Goal: Check status: Check status

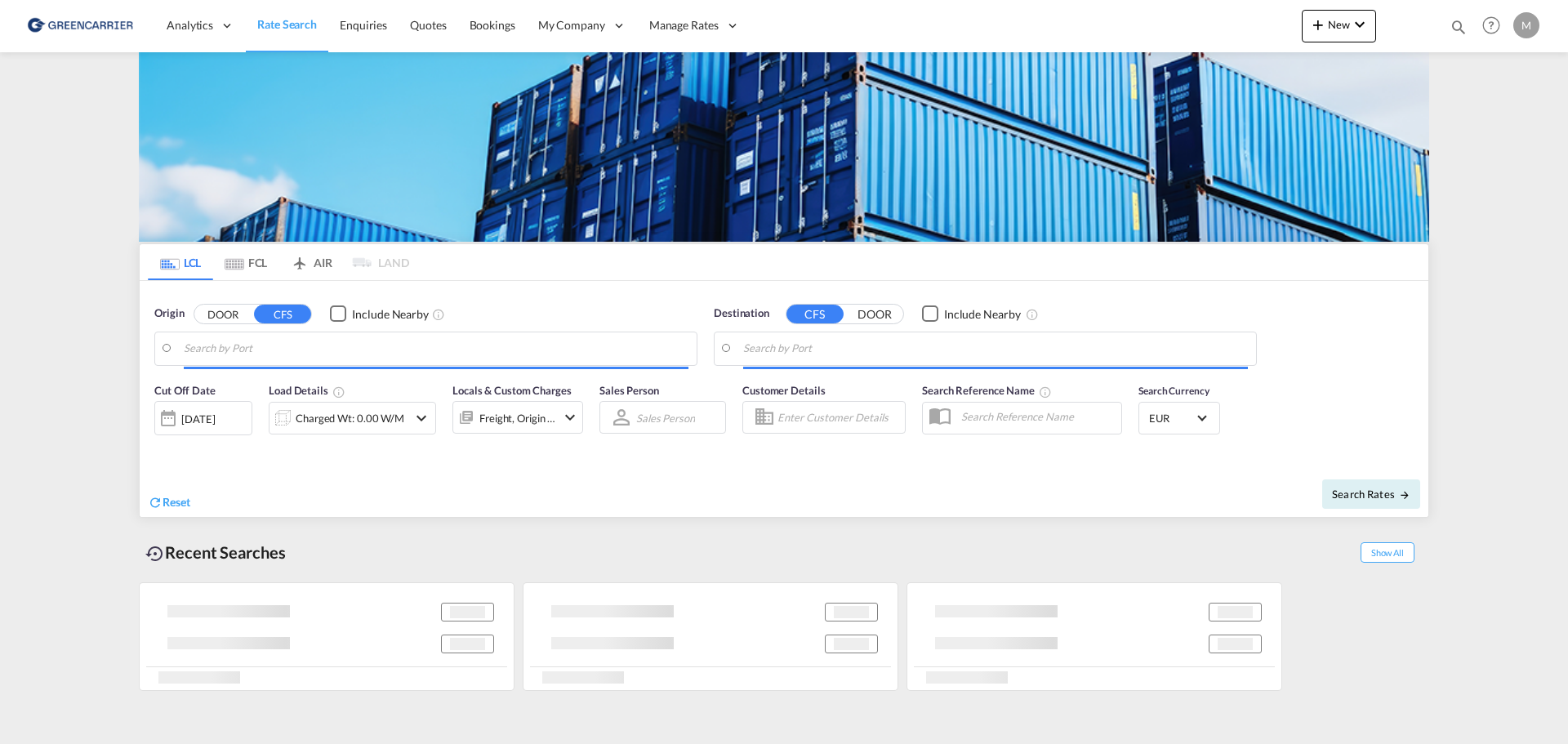
type input "Xiamen Pt, FJ, CNXMG"
type input "[GEOGRAPHIC_DATA] ([GEOGRAPHIC_DATA]), [GEOGRAPHIC_DATA]"
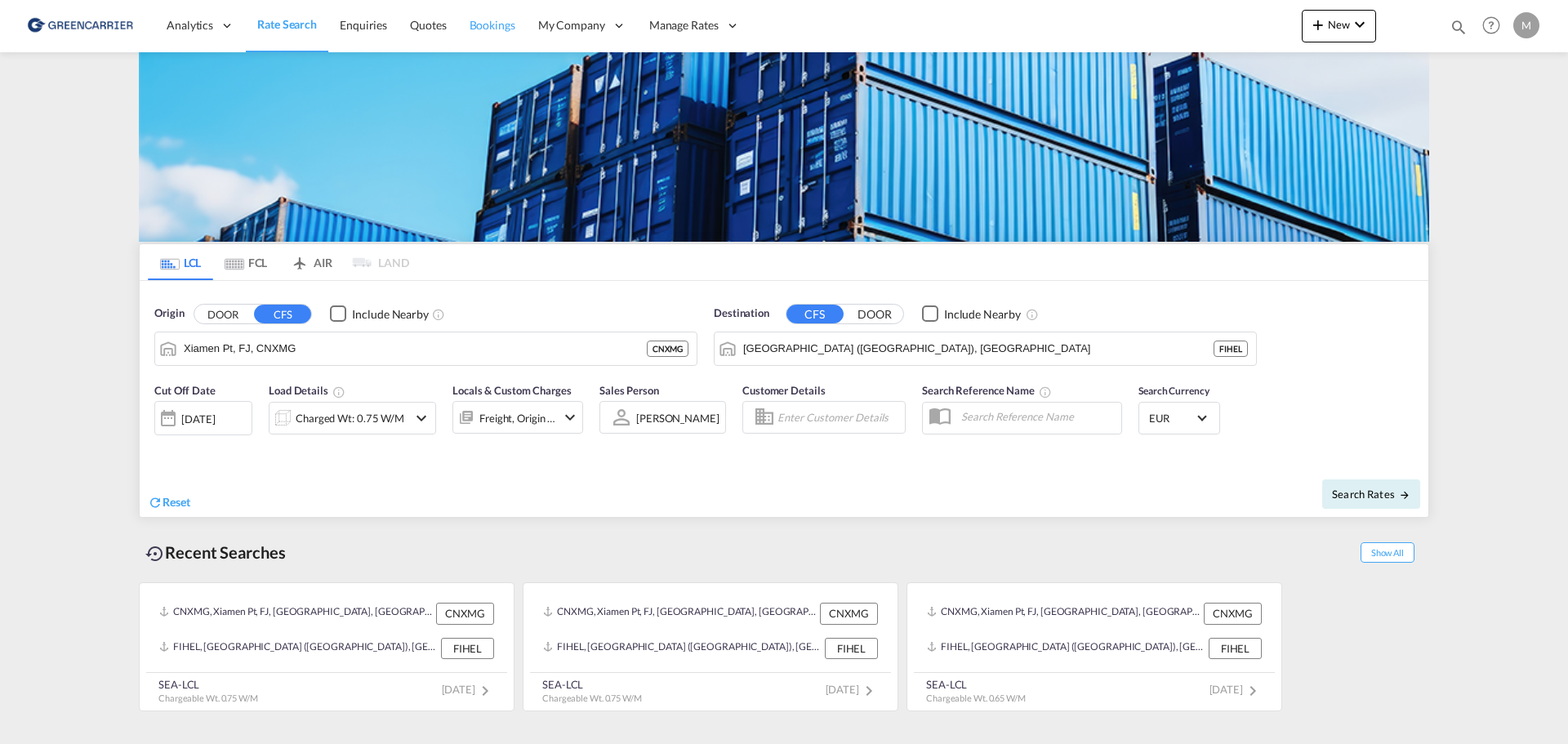
click at [502, 33] on span "Bookings" at bounding box center [492, 26] width 46 height 16
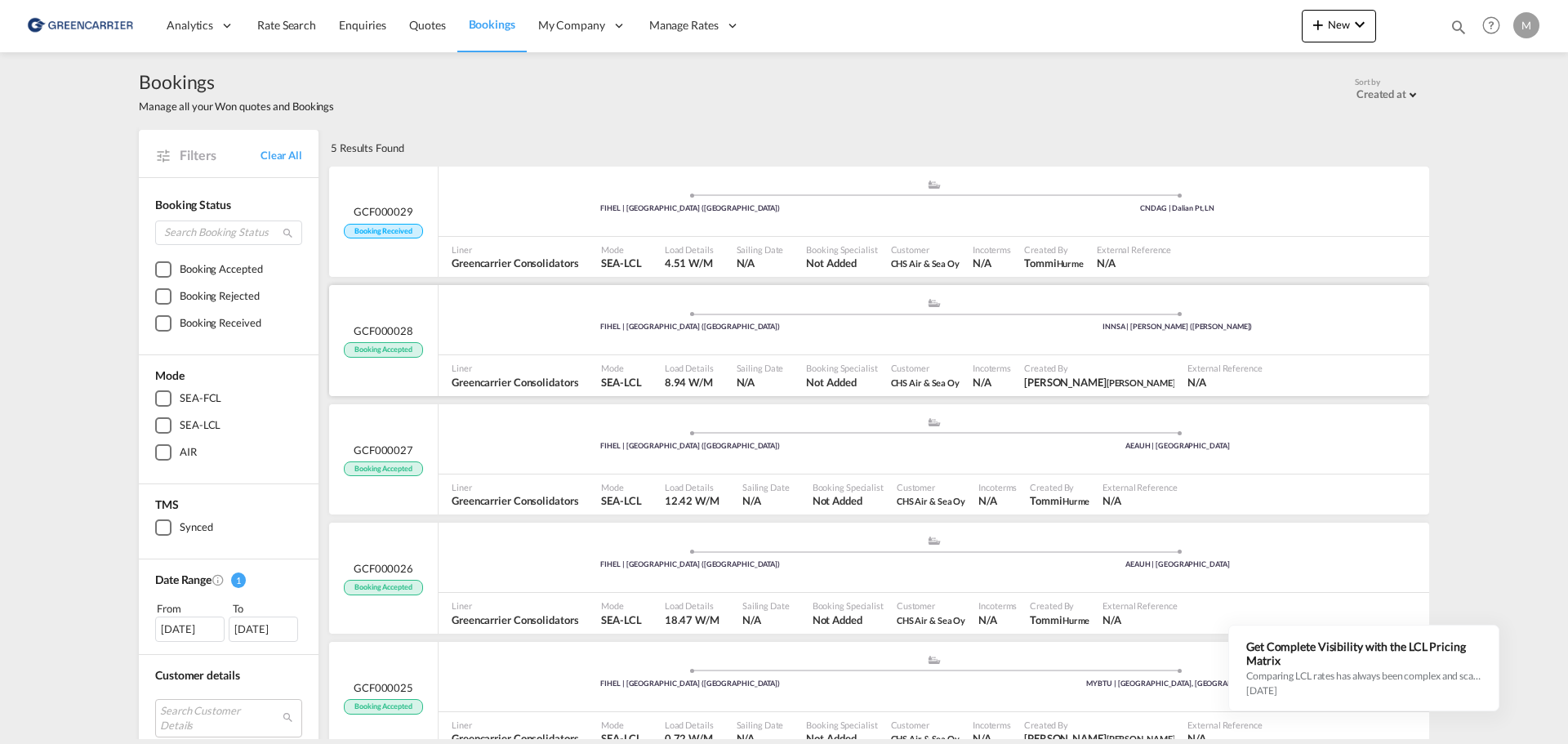
click at [841, 351] on div ".a{fill:#aaa8ad;} .a{fill:#aaa8ad;} FIHEL | [GEOGRAPHIC_DATA] ([GEOGRAPHIC_DATA…" at bounding box center [934, 320] width 990 height 70
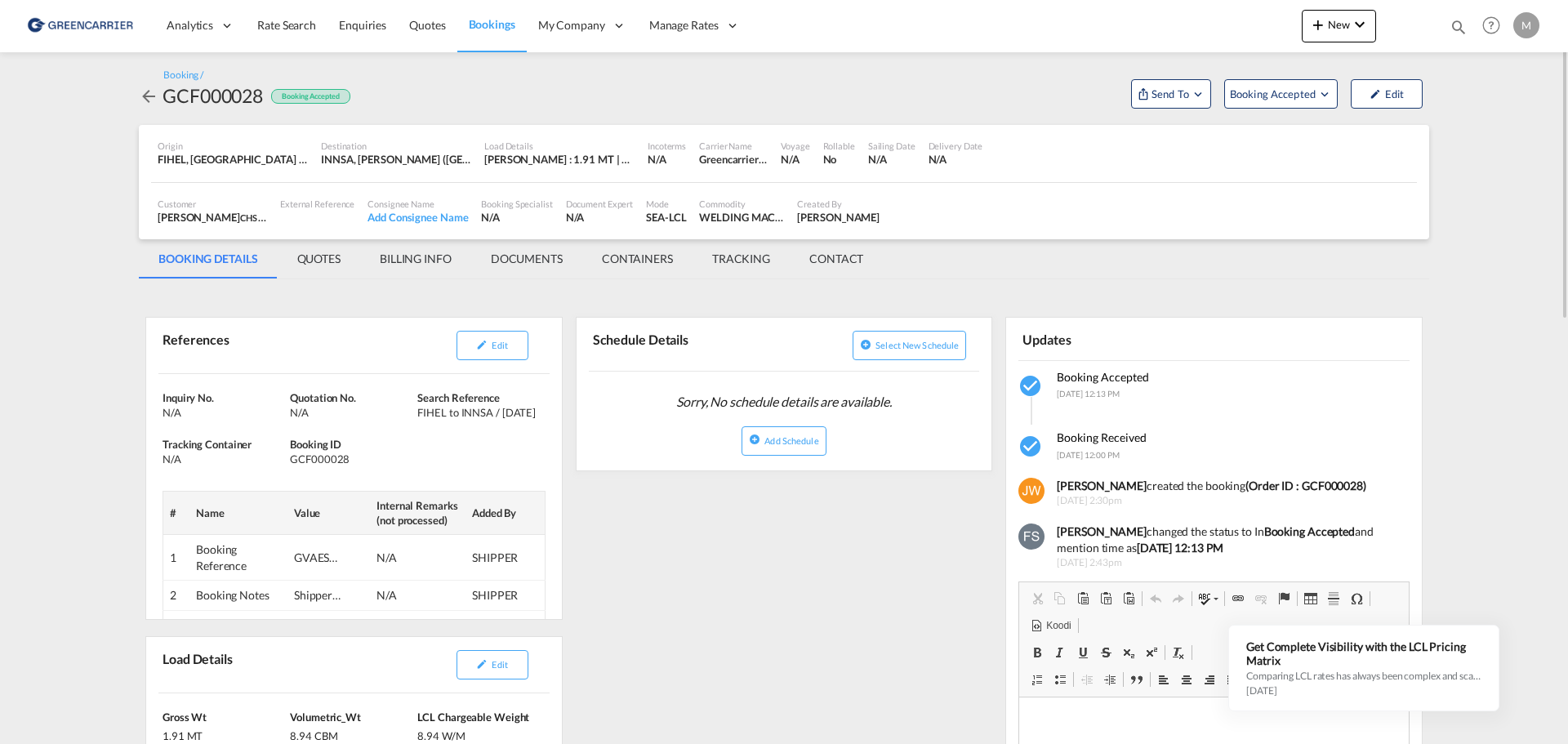
click at [480, 24] on span "Bookings" at bounding box center [491, 24] width 46 height 14
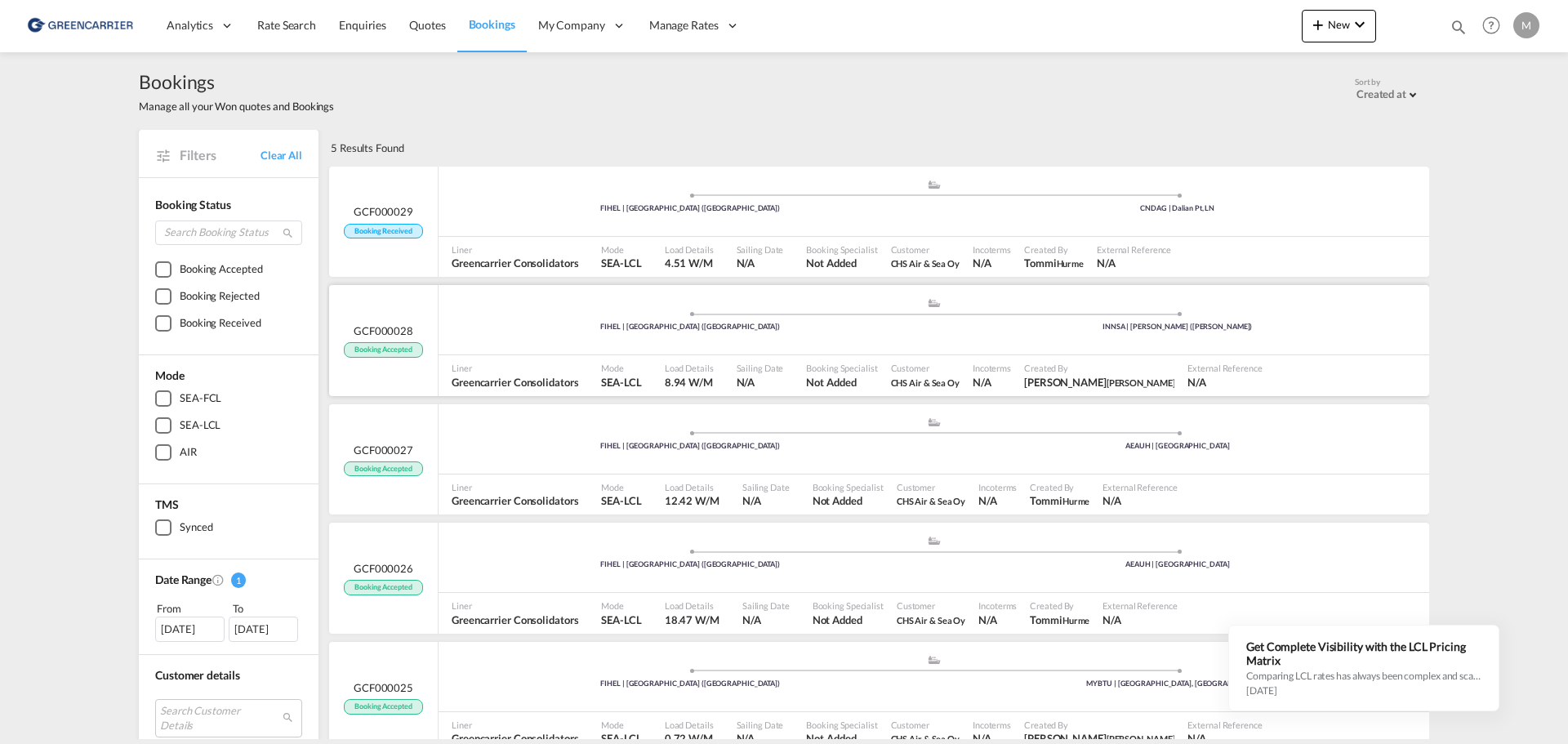
click at [801, 336] on div ".a{fill:#aaa8ad;} .a{fill:#aaa8ad;} FIHEL | [GEOGRAPHIC_DATA] ([GEOGRAPHIC_DATA…" at bounding box center [934, 322] width 990 height 49
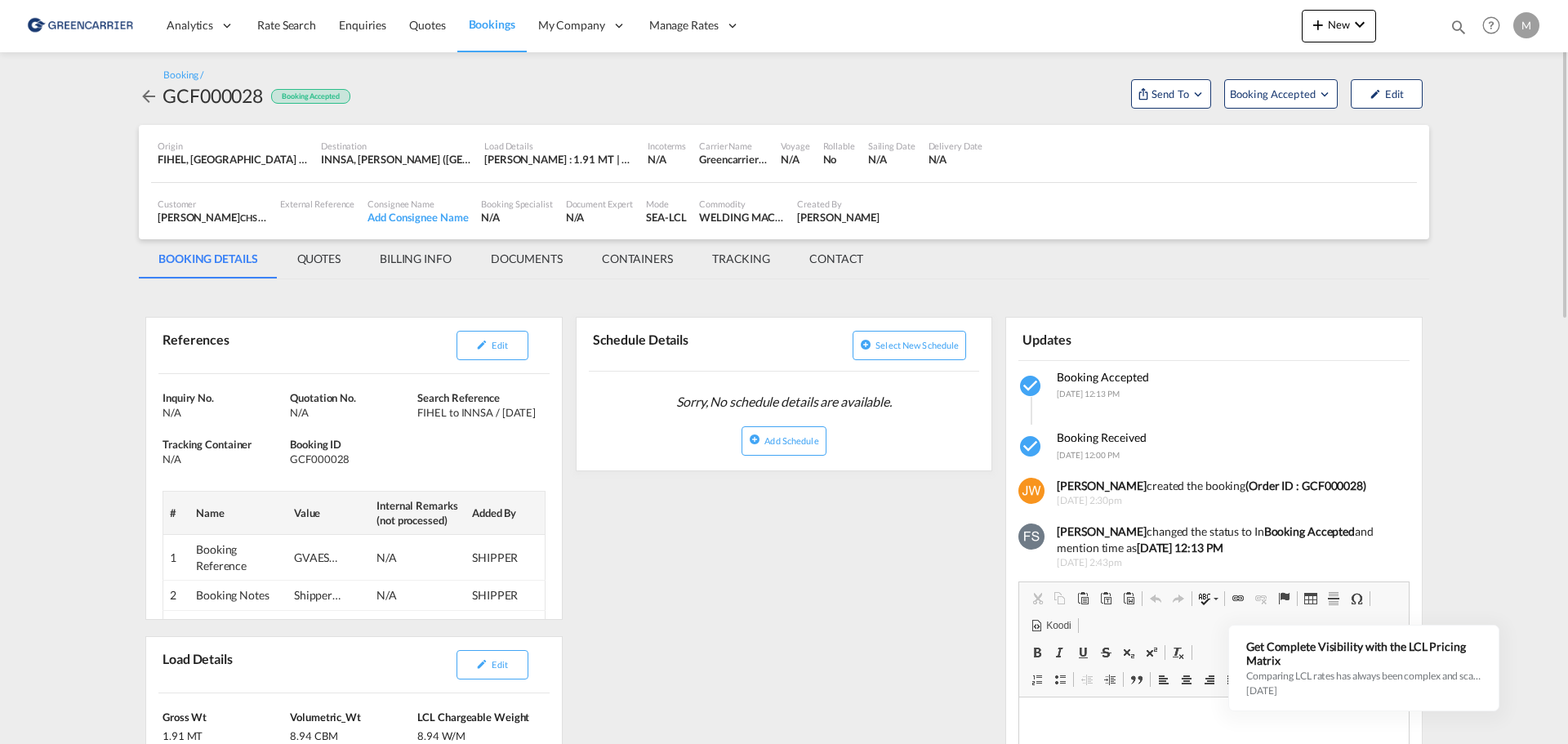
drag, startPoint x: 903, startPoint y: 598, endPoint x: 850, endPoint y: 585, distance: 54.6
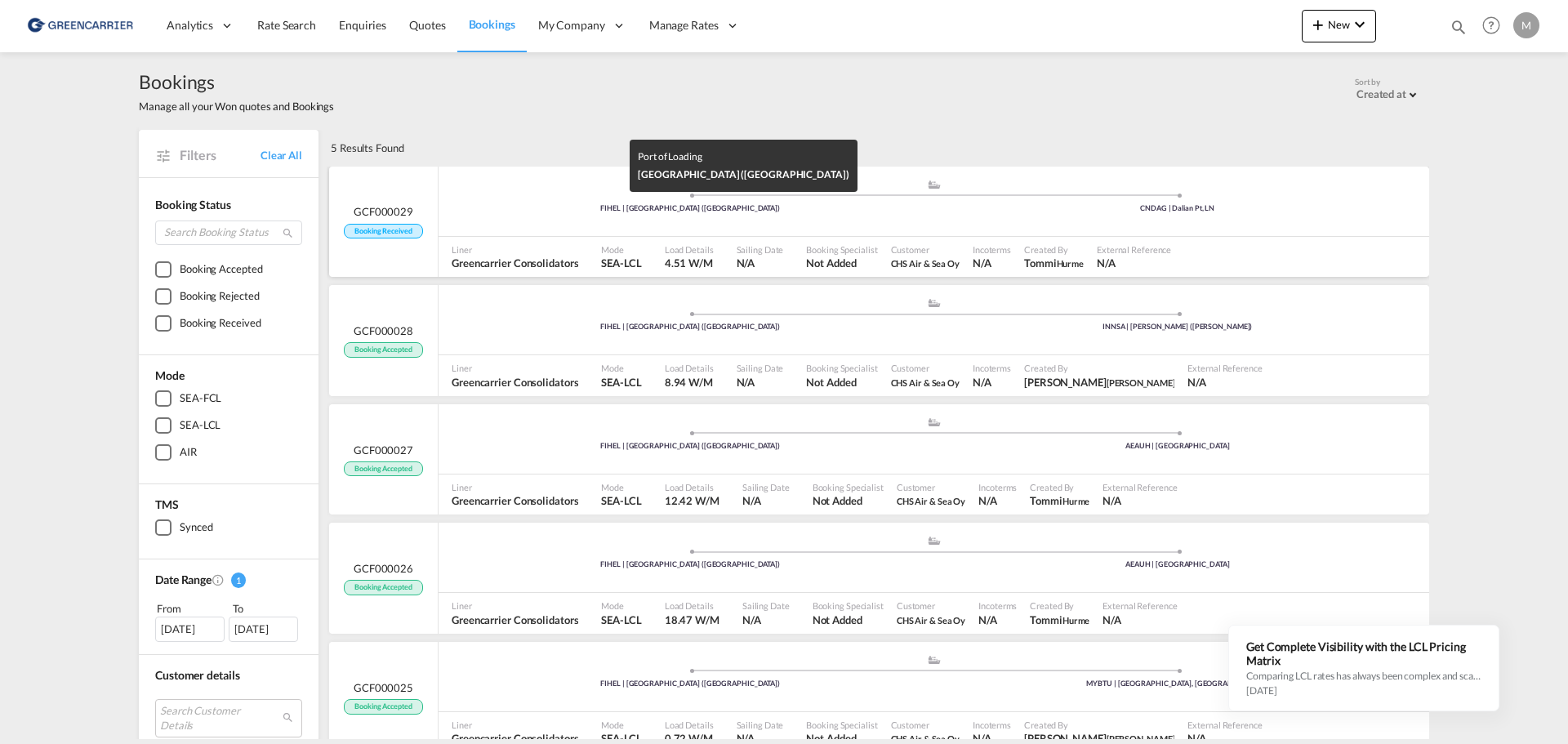
click at [516, 212] on div "FIHEL | [GEOGRAPHIC_DATA] ([GEOGRAPHIC_DATA])" at bounding box center [690, 209] width 488 height 11
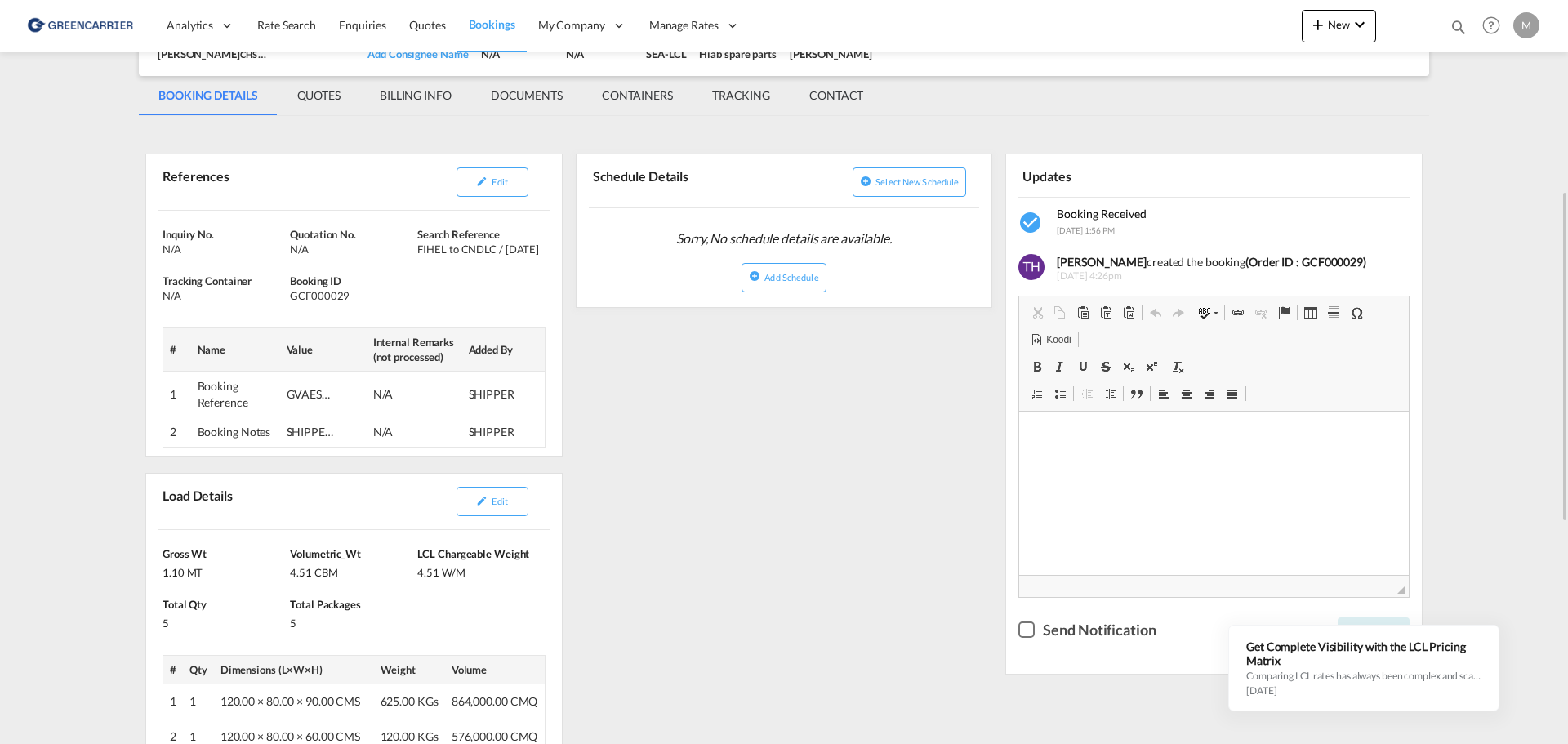
scroll to position [572, 0]
